Goal: Information Seeking & Learning: Learn about a topic

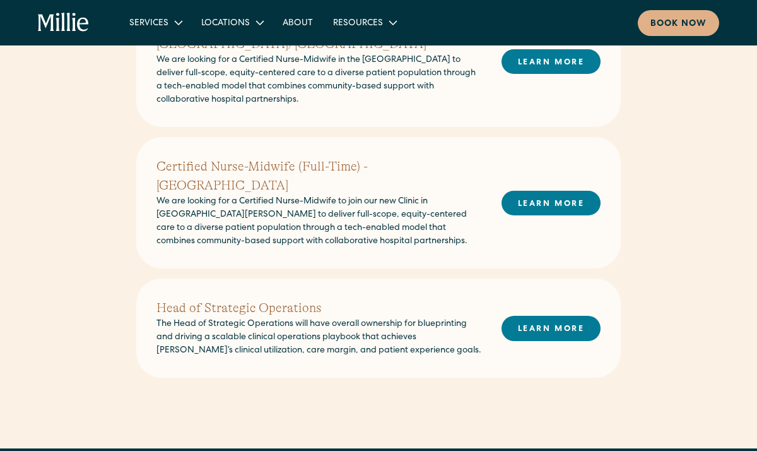
scroll to position [561, 0]
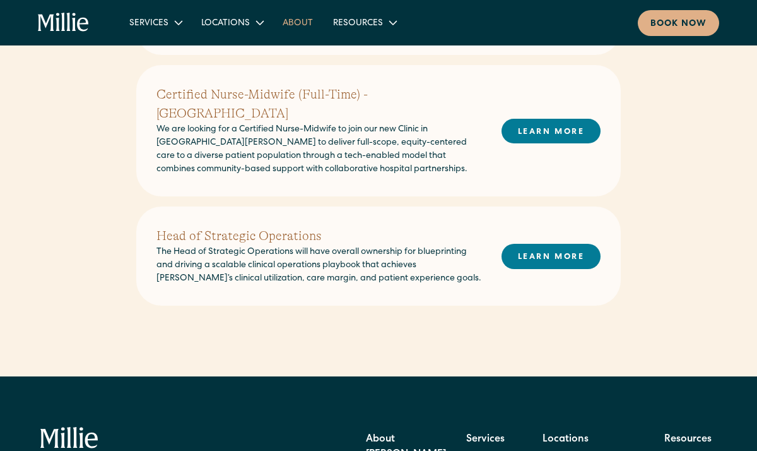
click at [306, 24] on link "About" at bounding box center [298, 22] width 50 height 21
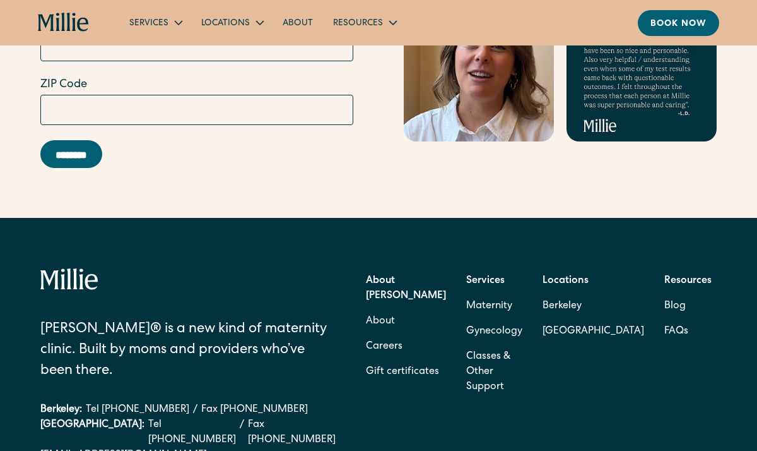
scroll to position [3905, 0]
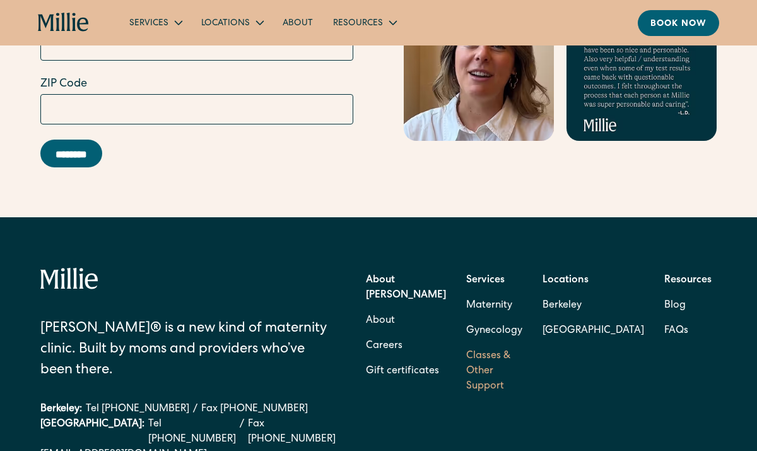
click at [491, 365] on link "Classes & Other Support" at bounding box center [494, 371] width 56 height 56
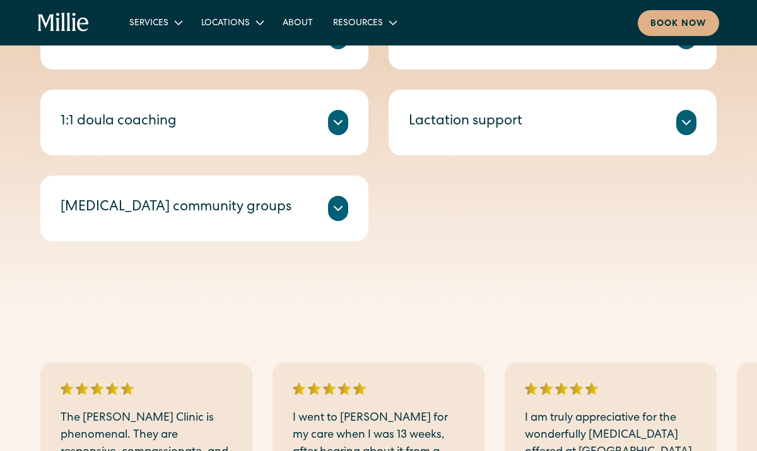
scroll to position [656, 0]
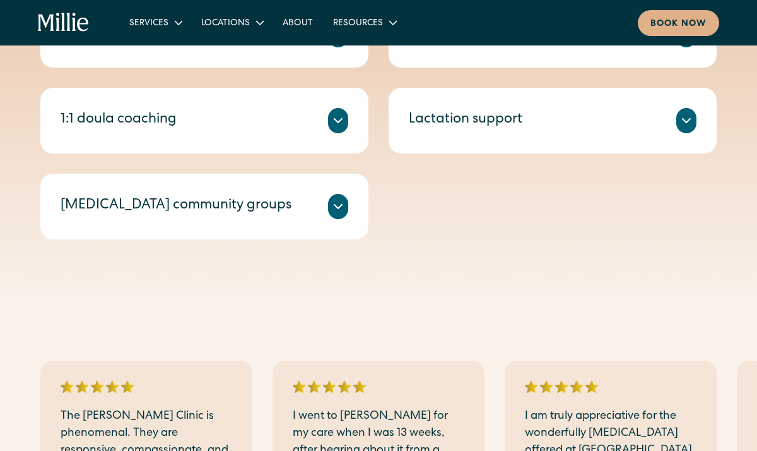
click at [335, 138] on div "Millie Guides are experienced doulas who offer 1:1 sessions tailored to your ne…" at bounding box center [205, 135] width 288 height 5
click at [335, 128] on div at bounding box center [338, 120] width 20 height 25
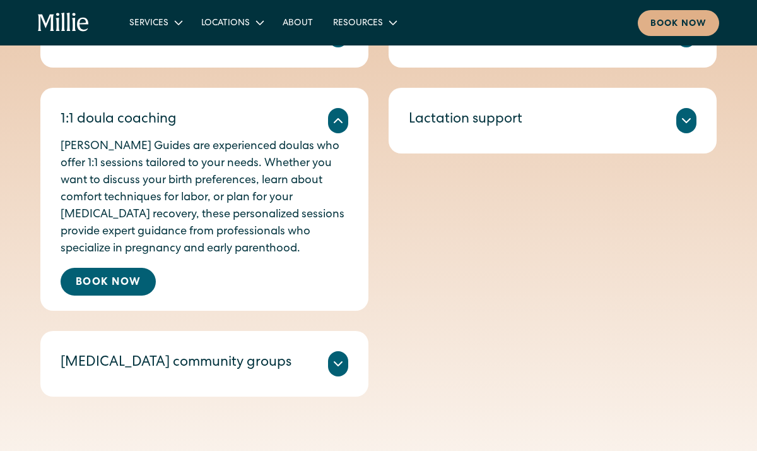
click at [336, 124] on icon at bounding box center [338, 120] width 15 height 15
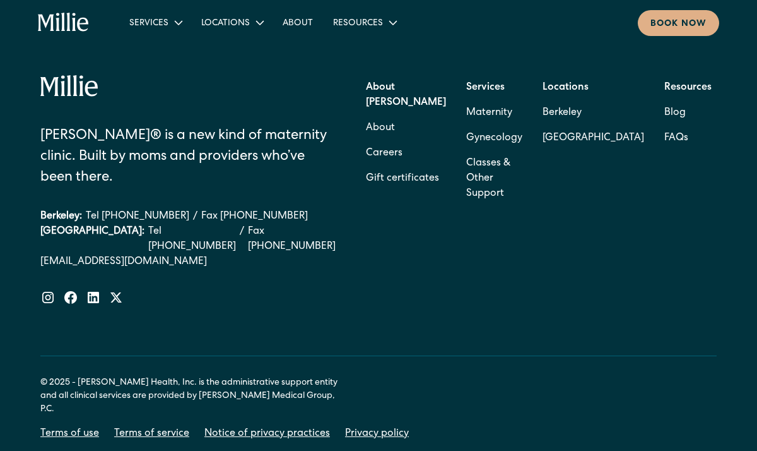
scroll to position [2295, 0]
